Goal: Entertainment & Leisure: Consume media (video, audio)

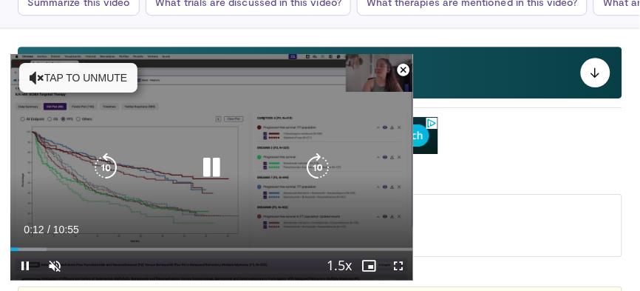
scroll to position [710, 0]
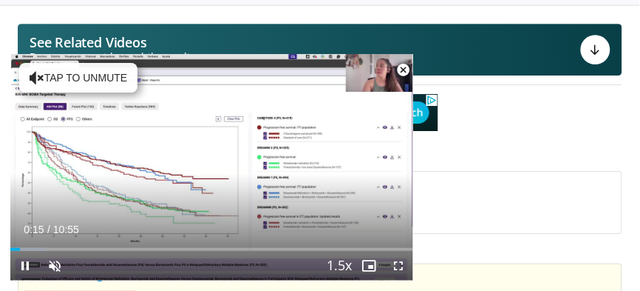
click at [404, 65] on span "Video Player" at bounding box center [404, 70] width 30 height 30
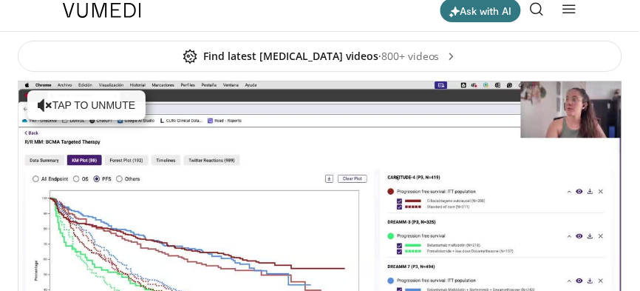
scroll to position [0, 0]
